Goal: Obtain resource: Download file/media

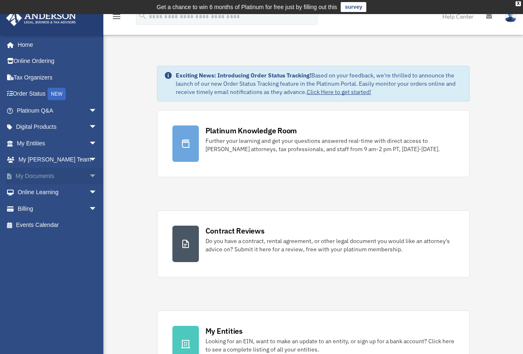
click at [54, 177] on link "My Documents arrow_drop_down" at bounding box center [58, 175] width 104 height 17
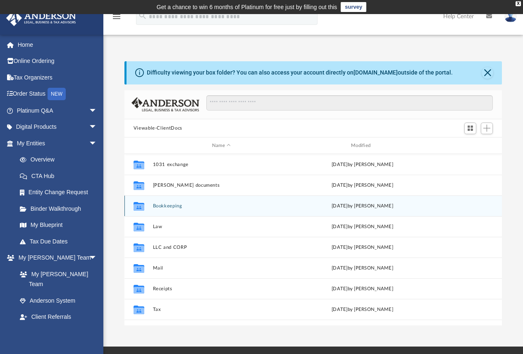
scroll to position [182, 371]
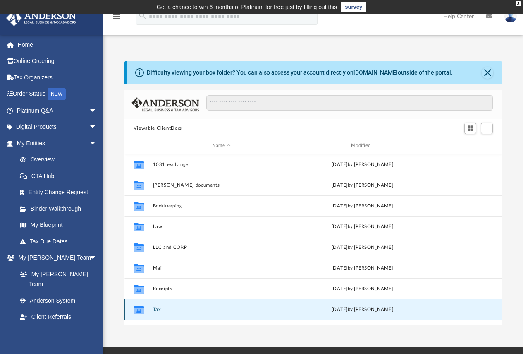
click at [158, 310] on button "Tax" at bounding box center [221, 308] width 137 height 5
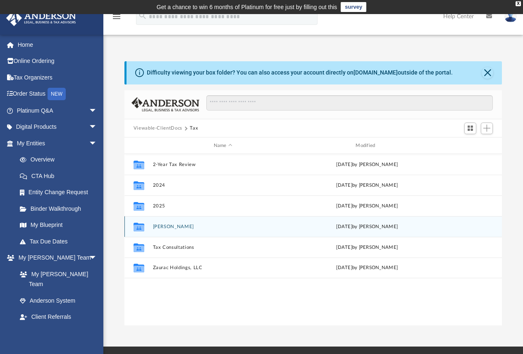
click at [167, 225] on button "[PERSON_NAME]" at bounding box center [223, 226] width 141 height 5
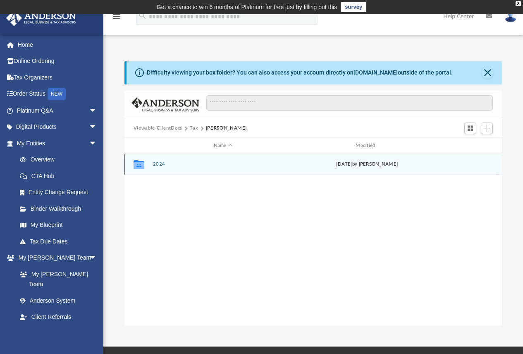
click at [160, 166] on button "2024" at bounding box center [223, 164] width 141 height 5
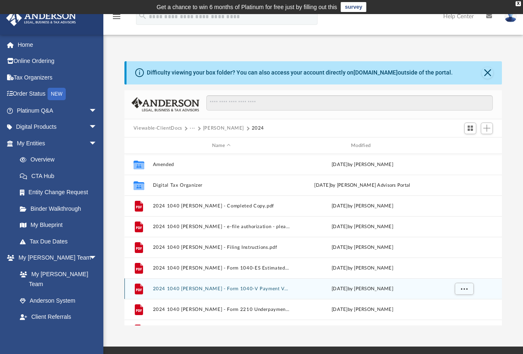
click at [261, 290] on button "2024 1040 [PERSON_NAME] - Form 1040-V Payment Voucher.pdf" at bounding box center [221, 288] width 137 height 5
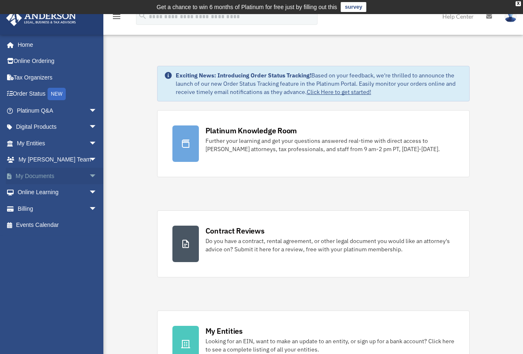
click at [41, 178] on link "My Documents arrow_drop_down" at bounding box center [58, 175] width 104 height 17
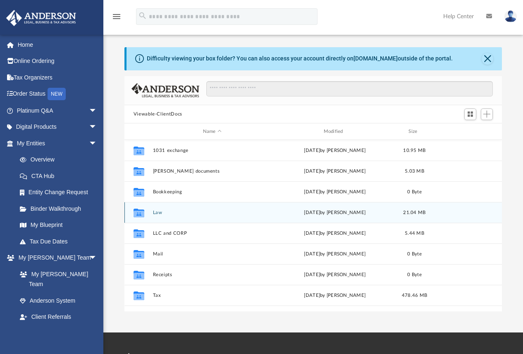
scroll to position [182, 371]
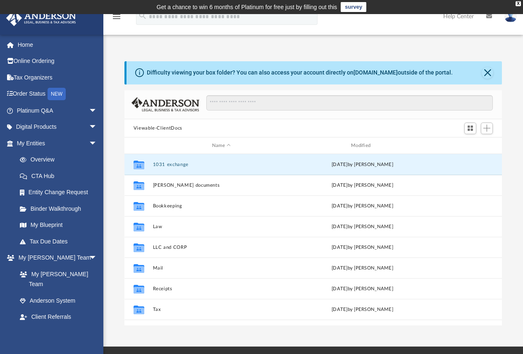
drag, startPoint x: 158, startPoint y: 163, endPoint x: 114, endPoint y: 218, distance: 70.0
click at [158, 236] on div "Collaborated Folder 1031 exchange Fri Mar 21 2025 by Adil Aquil Collaborated Fo…" at bounding box center [313, 247] width 378 height 186
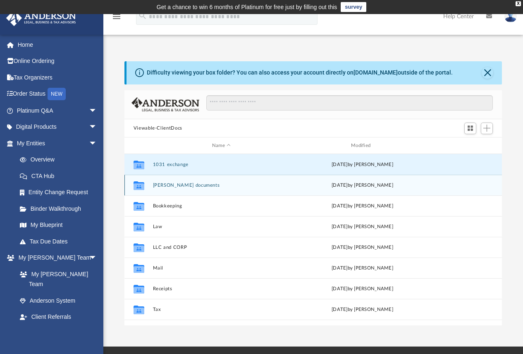
click at [175, 184] on button "[PERSON_NAME] documents" at bounding box center [221, 184] width 137 height 5
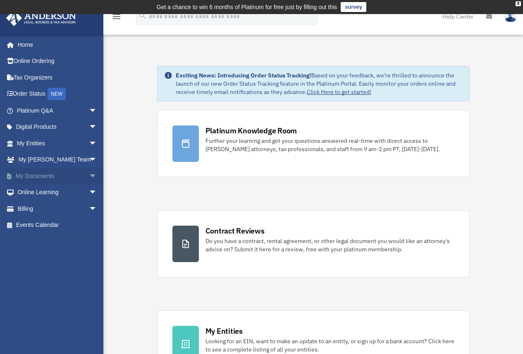
click at [89, 176] on span "arrow_drop_down" at bounding box center [97, 175] width 17 height 17
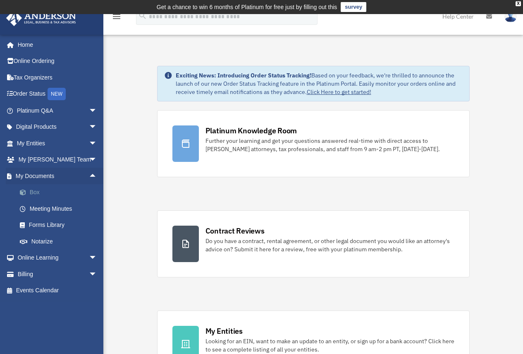
click at [32, 190] on link "Box" at bounding box center [61, 192] width 98 height 17
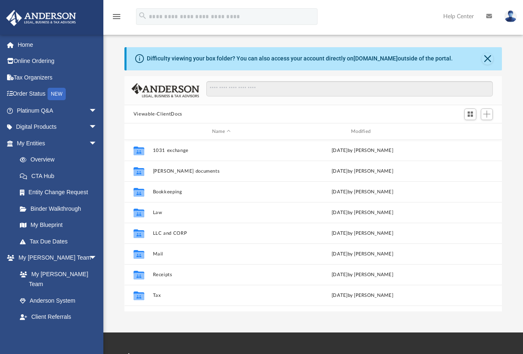
scroll to position [182, 371]
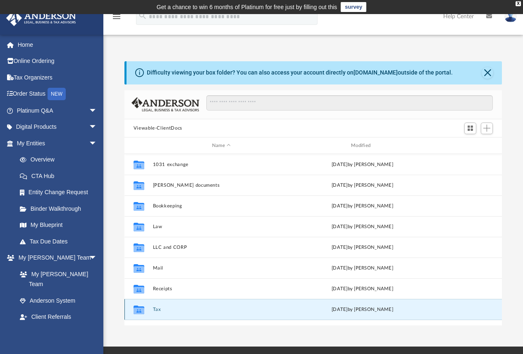
click at [157, 312] on button "Tax" at bounding box center [221, 308] width 137 height 5
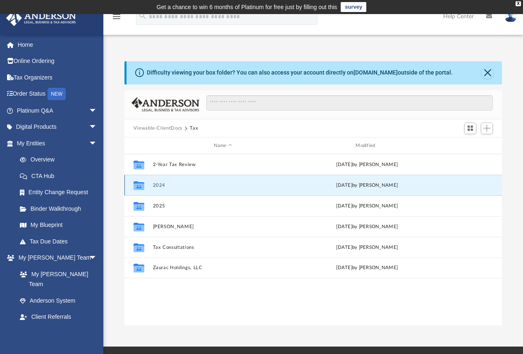
click at [164, 182] on button "2024" at bounding box center [223, 184] width 141 height 5
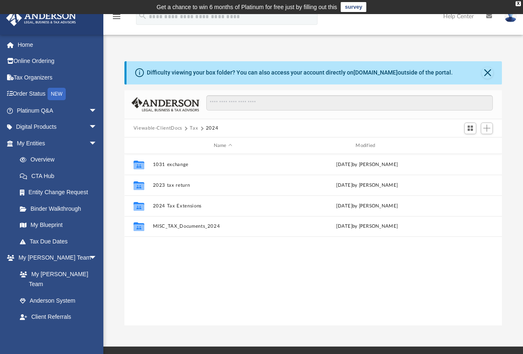
click at [195, 127] on button "Tax" at bounding box center [194, 127] width 8 height 7
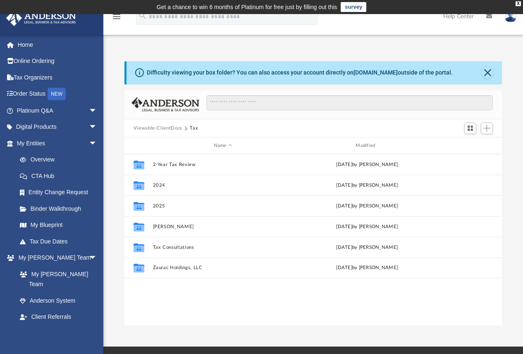
click at [176, 129] on button "Viewable-ClientDocs" at bounding box center [158, 127] width 49 height 7
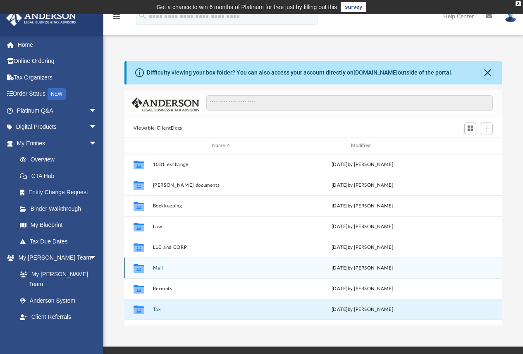
drag, startPoint x: 158, startPoint y: 311, endPoint x: 179, endPoint y: 278, distance: 39.7
click at [162, 321] on div "Collaborated Folder 1031 exchange [DATE] by [PERSON_NAME] Collaborated Folder […" at bounding box center [313, 247] width 378 height 186
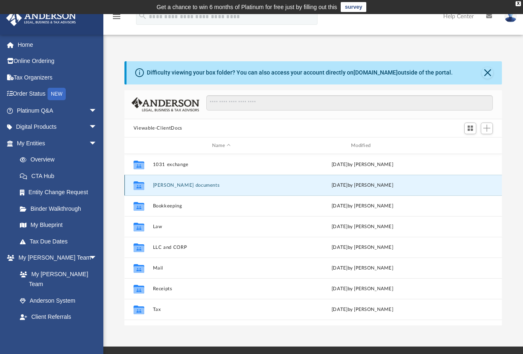
click at [165, 186] on button "[PERSON_NAME] documents" at bounding box center [221, 184] width 137 height 5
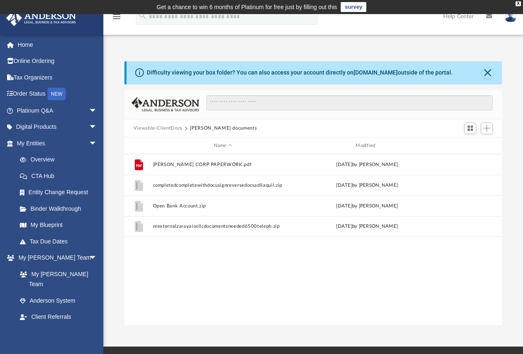
click at [166, 127] on button "Viewable-ClientDocs" at bounding box center [158, 127] width 49 height 7
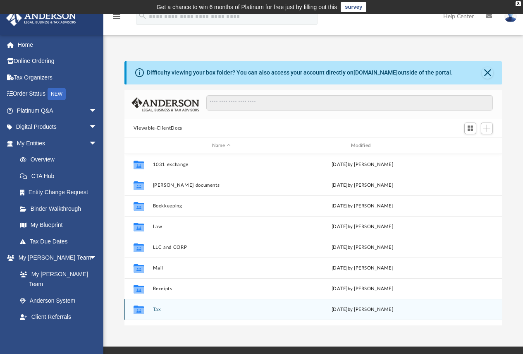
click at [156, 310] on button "Tax" at bounding box center [221, 308] width 137 height 5
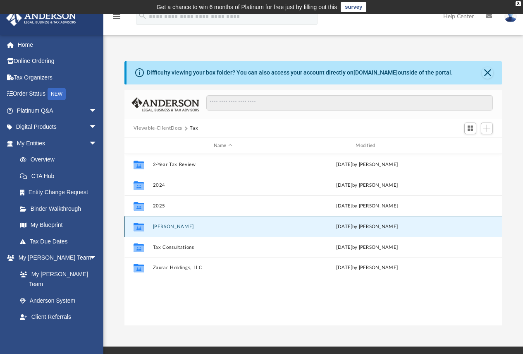
click at [165, 227] on button "[PERSON_NAME]" at bounding box center [223, 226] width 141 height 5
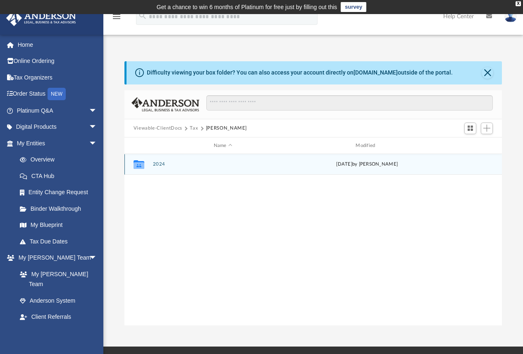
click at [161, 163] on button "2024" at bounding box center [223, 164] width 141 height 5
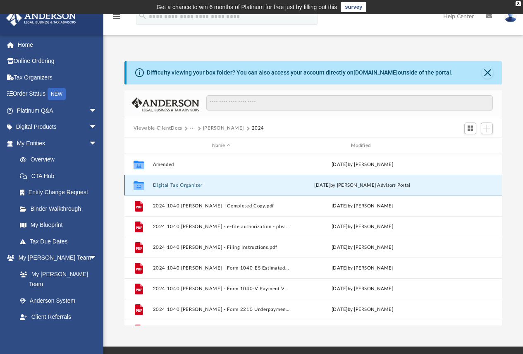
click at [186, 186] on button "Digital Tax Organizer" at bounding box center [221, 184] width 137 height 5
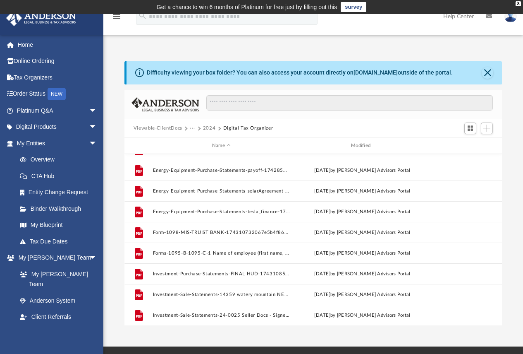
scroll to position [0, 0]
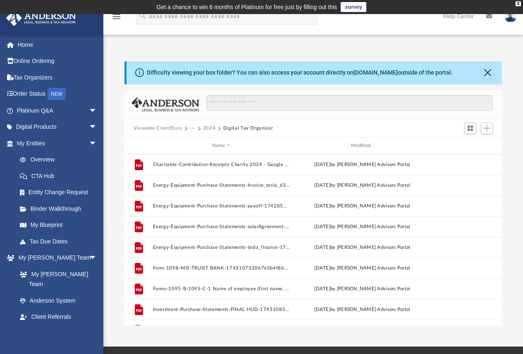
click at [210, 126] on button "2024" at bounding box center [209, 127] width 13 height 7
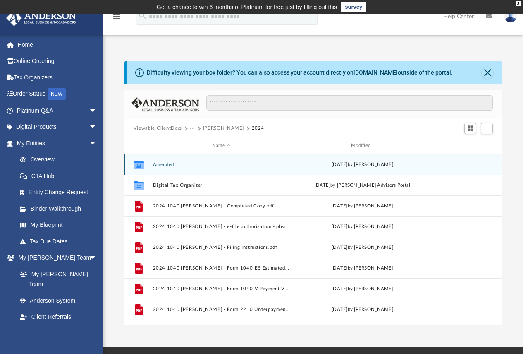
click at [164, 164] on button "Amended" at bounding box center [221, 164] width 137 height 5
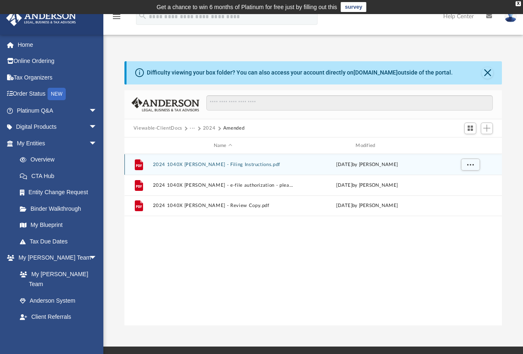
click at [218, 163] on button "2024 1040X Aquil, Adil - Filing Instructions.pdf" at bounding box center [223, 164] width 141 height 5
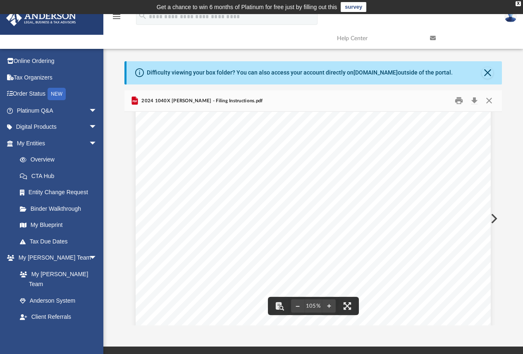
scroll to position [83, 0]
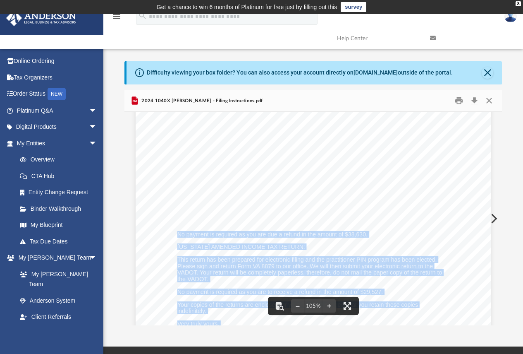
drag, startPoint x: 176, startPoint y: 232, endPoint x: 294, endPoint y: 249, distance: 119.1
click at [294, 249] on div "August 26, 2025 Adil Aquil & Naeela Ahmed 12883 KNIGHT ARCH RD FAIRFAX, VA 2203…" at bounding box center [313, 265] width 355 height 460
click at [361, 234] on span "No payment is required as you are due a refund in the amount of $38,630." at bounding box center [272, 234] width 190 height 6
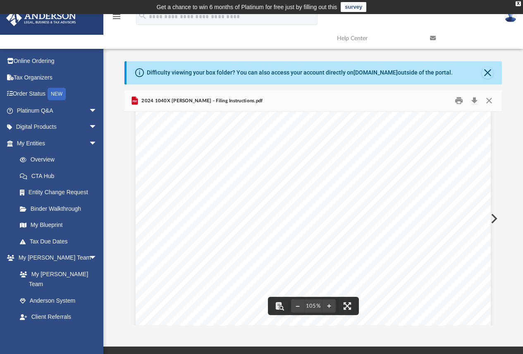
scroll to position [76, 0]
click at [404, 295] on div "August 26, 2025 Adil Aquil & Naeela Ahmed 12883 KNIGHT ARCH RD FAIRFAX, VA 2203…" at bounding box center [313, 272] width 355 height 460
click at [296, 305] on button "File preview" at bounding box center [297, 306] width 13 height 18
click at [369, 193] on div "August 26, 2025 Adil Aquil & Naeela Ahmed 12883 KNIGHT ARCH RD FAIRFAX, VA 2203…" at bounding box center [314, 258] width 322 height 416
